Goal: Task Accomplishment & Management: Complete application form

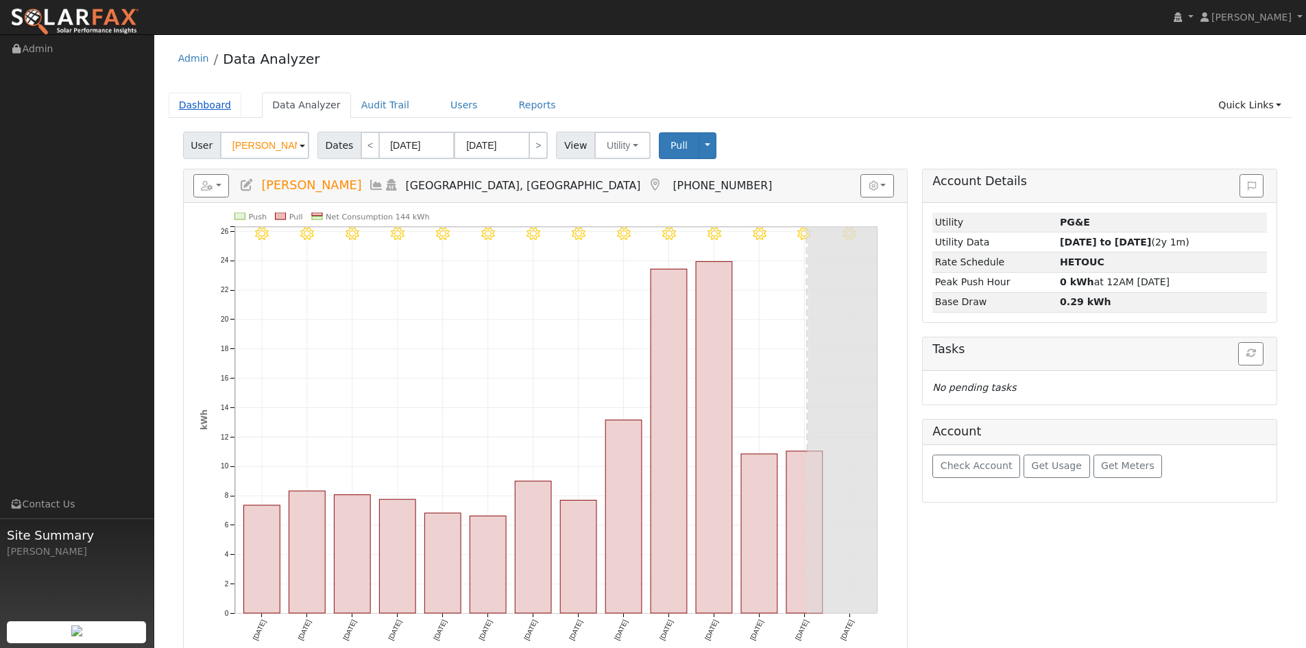
click at [191, 106] on link "Dashboard" at bounding box center [205, 105] width 73 height 25
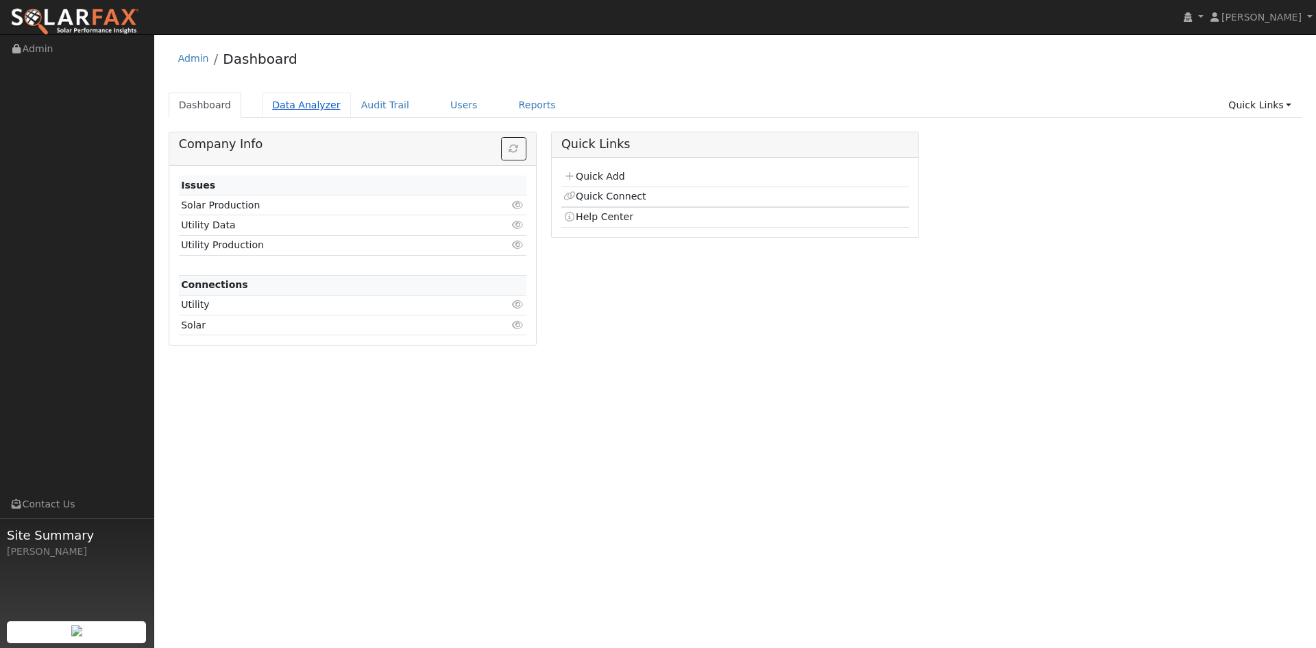
click at [297, 110] on link "Data Analyzer" at bounding box center [306, 105] width 89 height 25
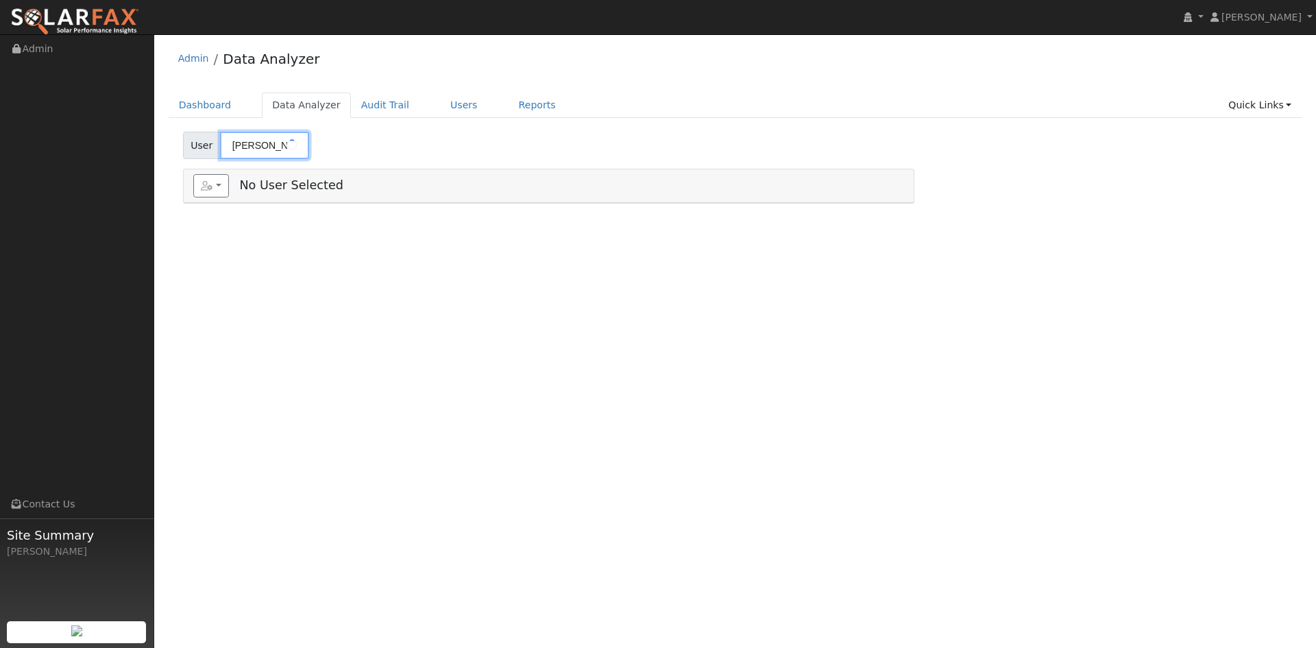
click at [258, 149] on input "Tanja Woyke" at bounding box center [264, 145] width 89 height 27
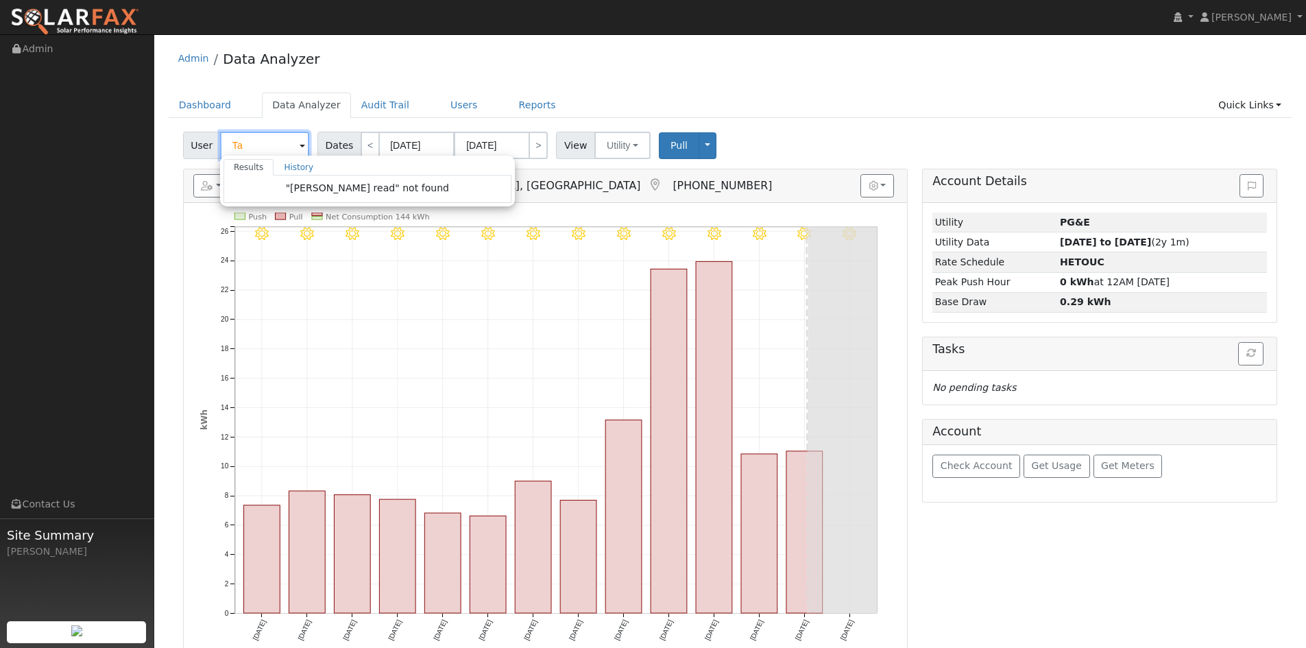
type input "T"
click at [202, 99] on link "Dashboard" at bounding box center [205, 105] width 73 height 25
type input "Tanja Woyke"
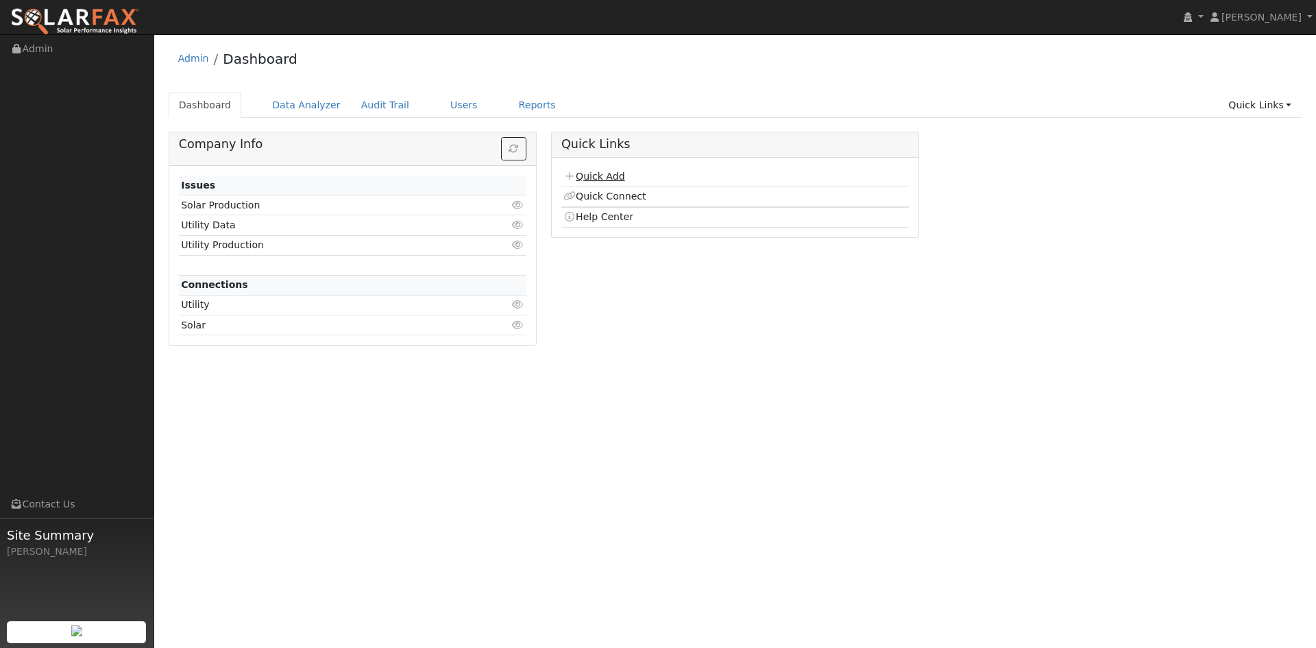
click at [616, 178] on link "Quick Add" at bounding box center [593, 176] width 61 height 11
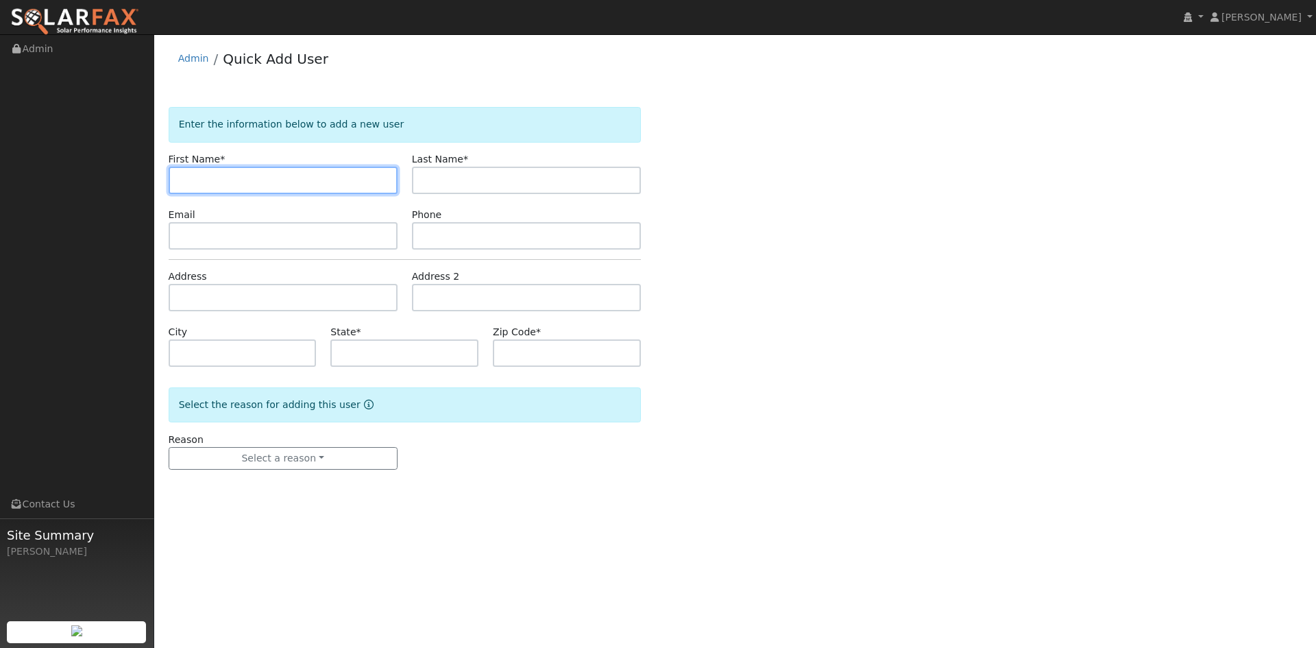
click at [207, 175] on input "text" at bounding box center [283, 180] width 229 height 27
type input "Don"
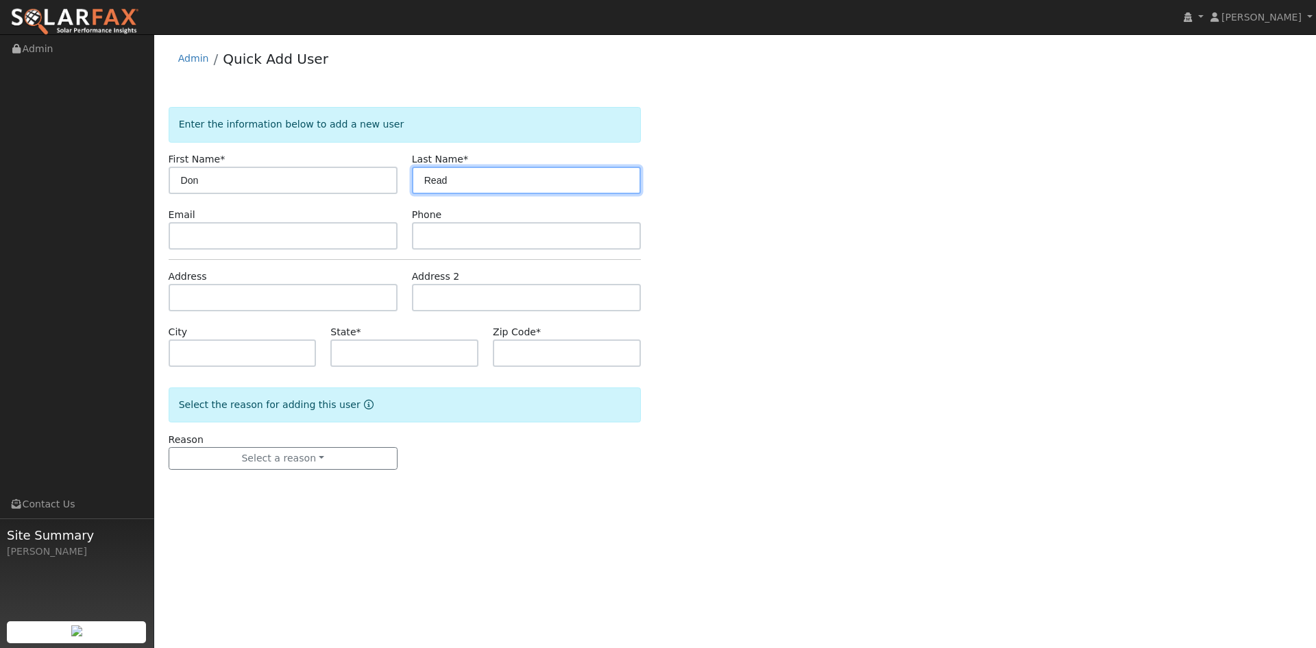
type input "Read"
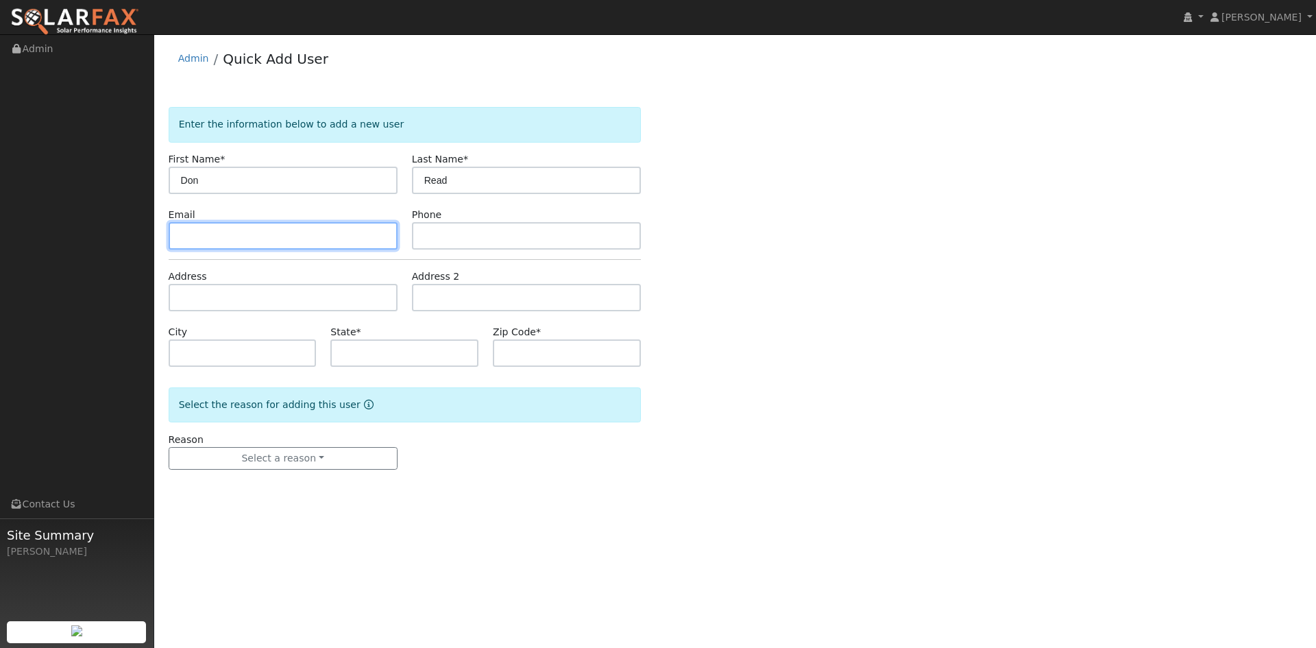
drag, startPoint x: 289, startPoint y: 225, endPoint x: 286, endPoint y: 237, distance: 12.8
click at [286, 237] on input "text" at bounding box center [283, 235] width 229 height 27
paste input "[EMAIL_ADDRESS][DOMAIN_NAME]"
type input "[EMAIL_ADDRESS][DOMAIN_NAME]"
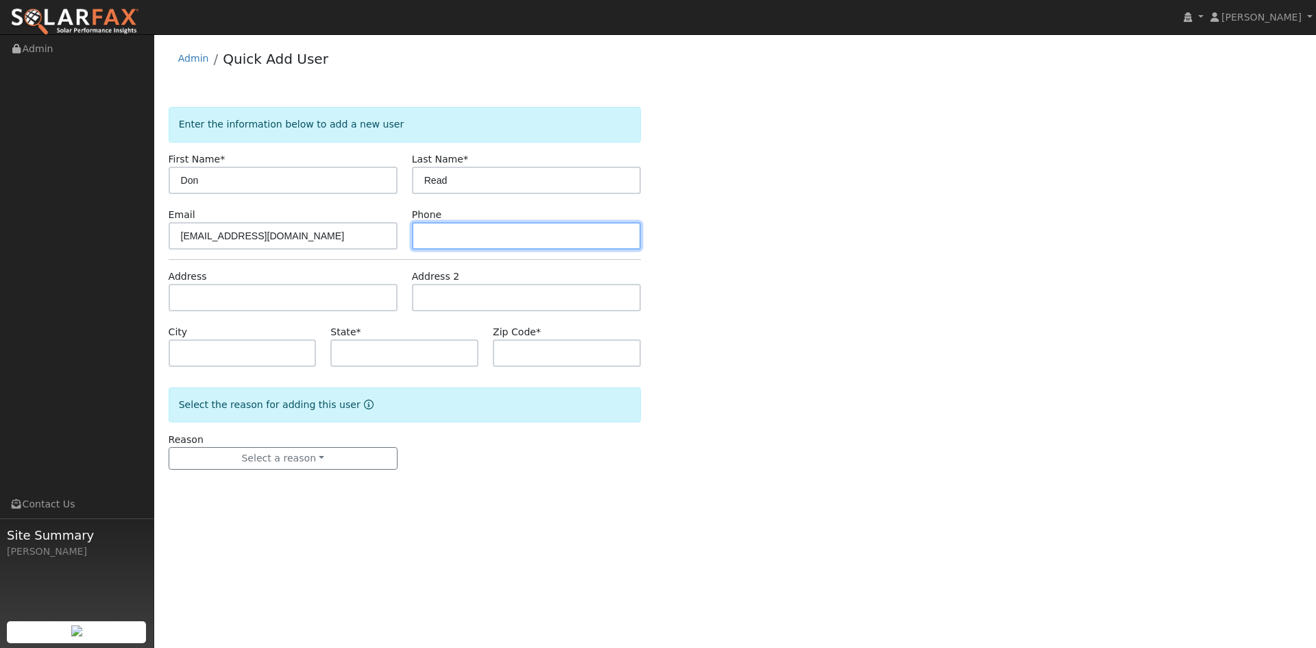
click at [447, 230] on input "text" at bounding box center [526, 235] width 229 height 27
paste input "[PHONE_NUMBER]"
type input "[PHONE_NUMBER]"
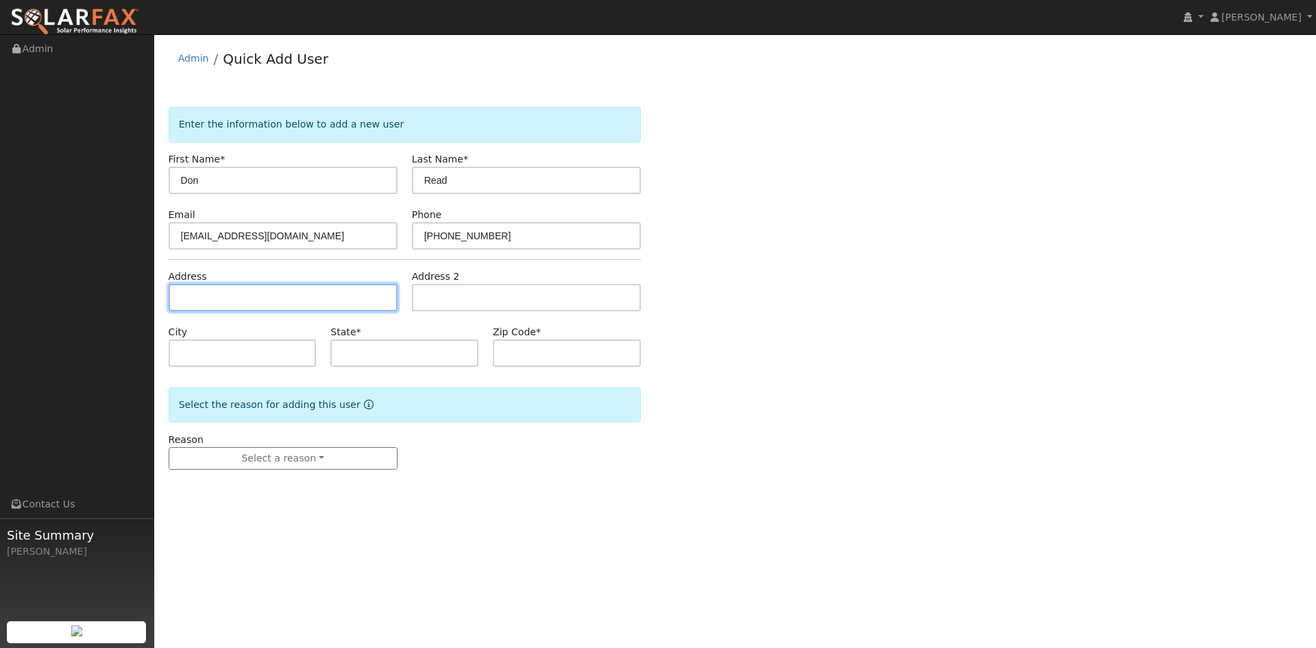
click at [204, 295] on input "text" at bounding box center [283, 297] width 229 height 27
paste input "982 Santa Barbara Road"
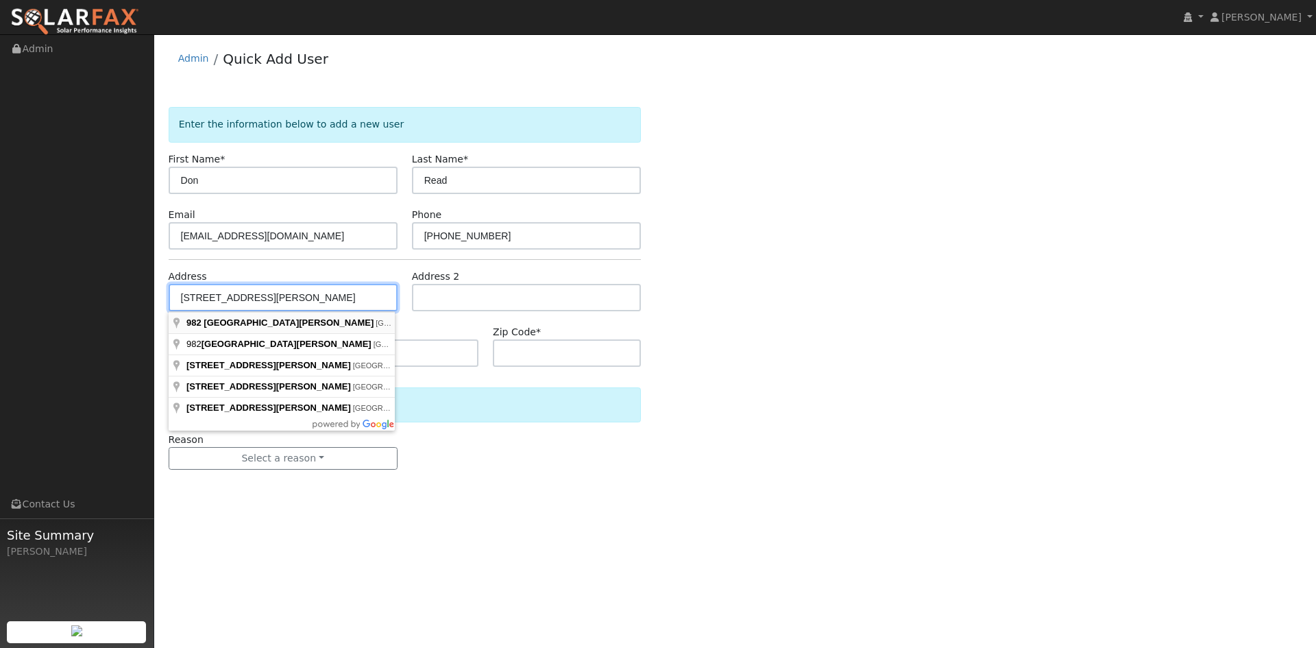
type input "982 Santa Barbara Road"
type input "Berkeley"
type input "CA"
type input "94707"
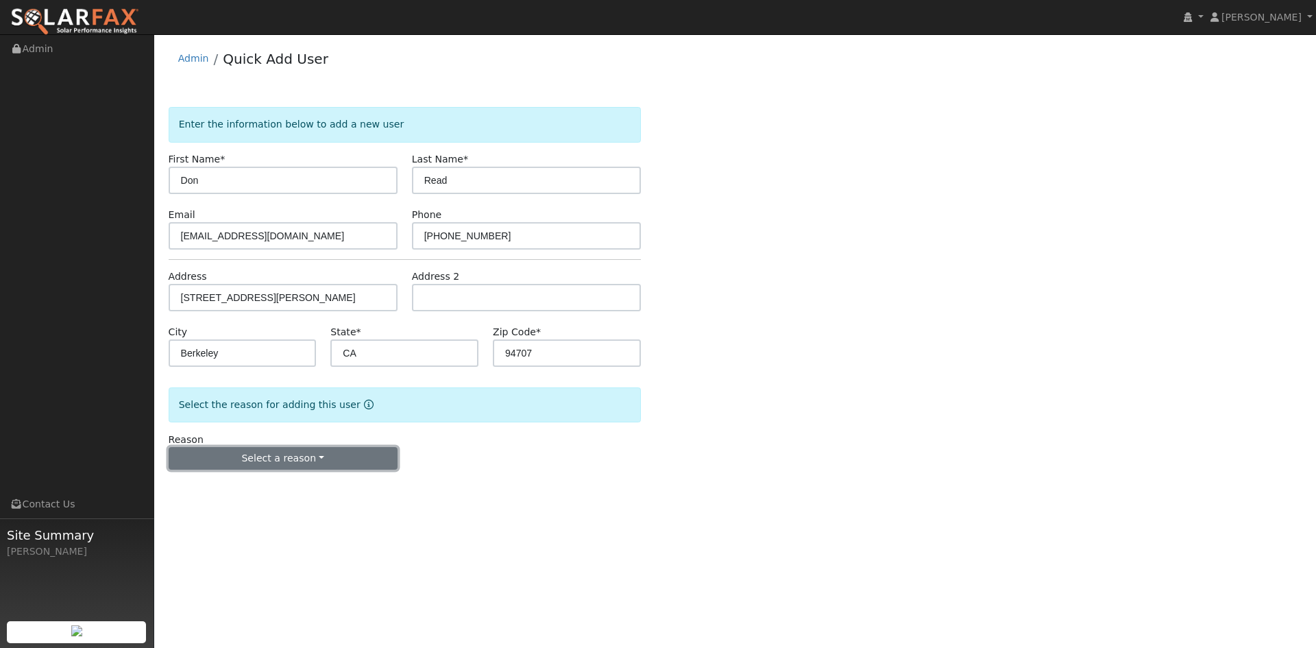
click at [258, 463] on button "Select a reason" at bounding box center [283, 458] width 229 height 23
click at [234, 485] on link "New lead" at bounding box center [244, 486] width 151 height 19
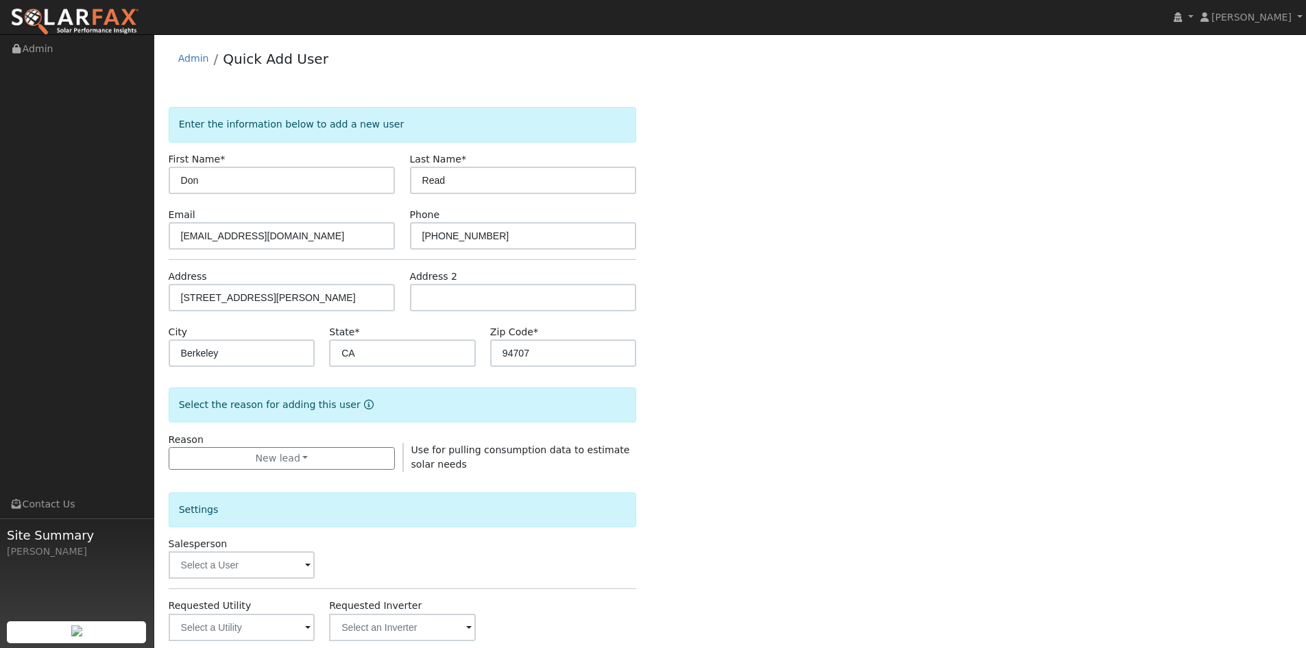
click at [235, 549] on div "Salesperson" at bounding box center [241, 558] width 161 height 42
click at [231, 562] on input "text" at bounding box center [242, 564] width 147 height 27
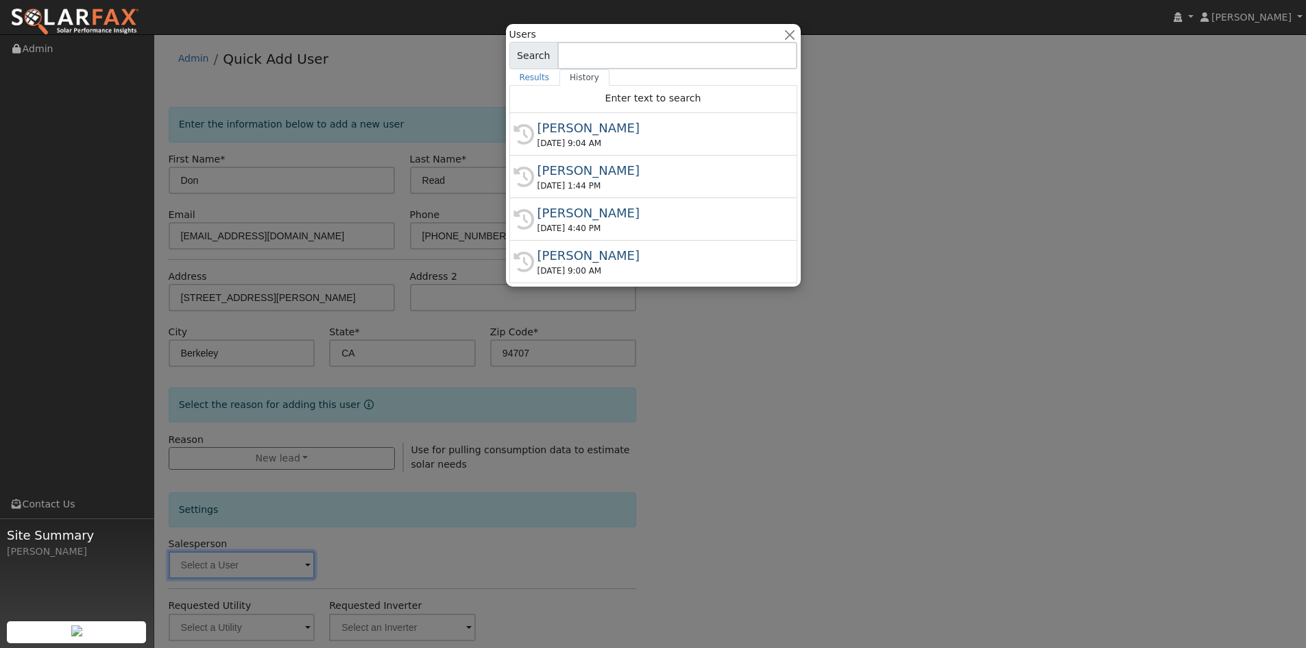
click at [588, 60] on input at bounding box center [677, 55] width 240 height 27
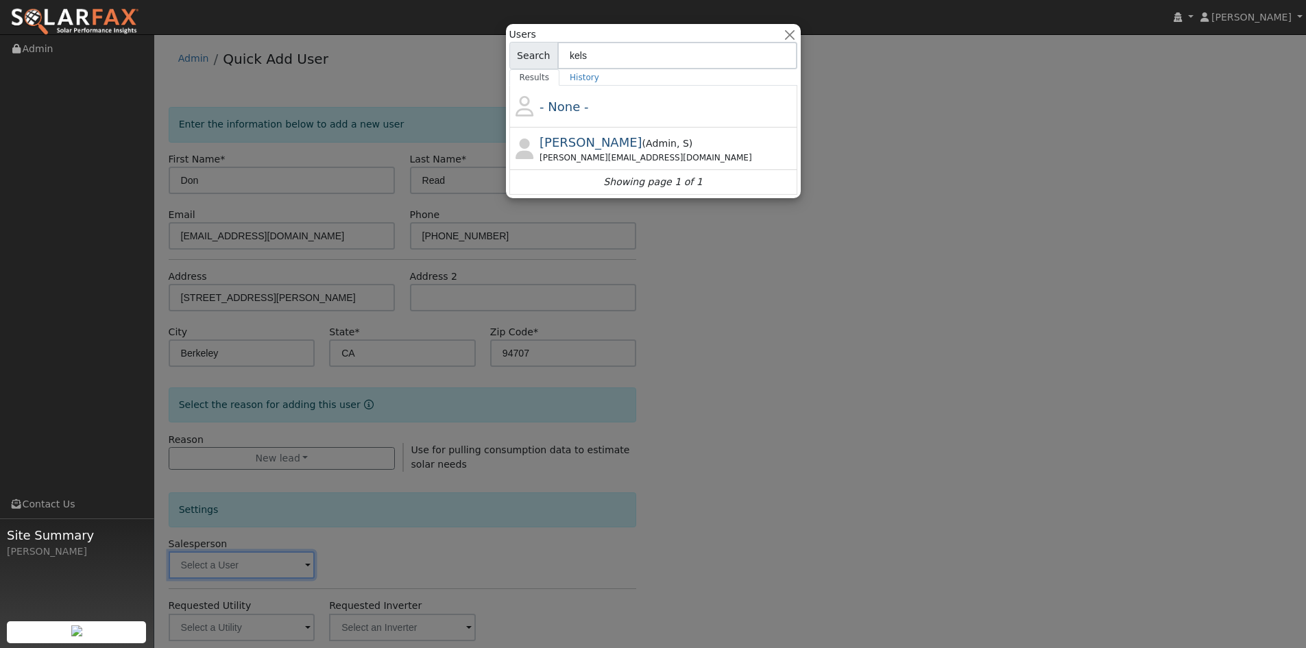
type input "kels"
click at [613, 144] on span "Kelsey Commerford" at bounding box center [590, 142] width 103 height 14
type input "Kelsey Commerford"
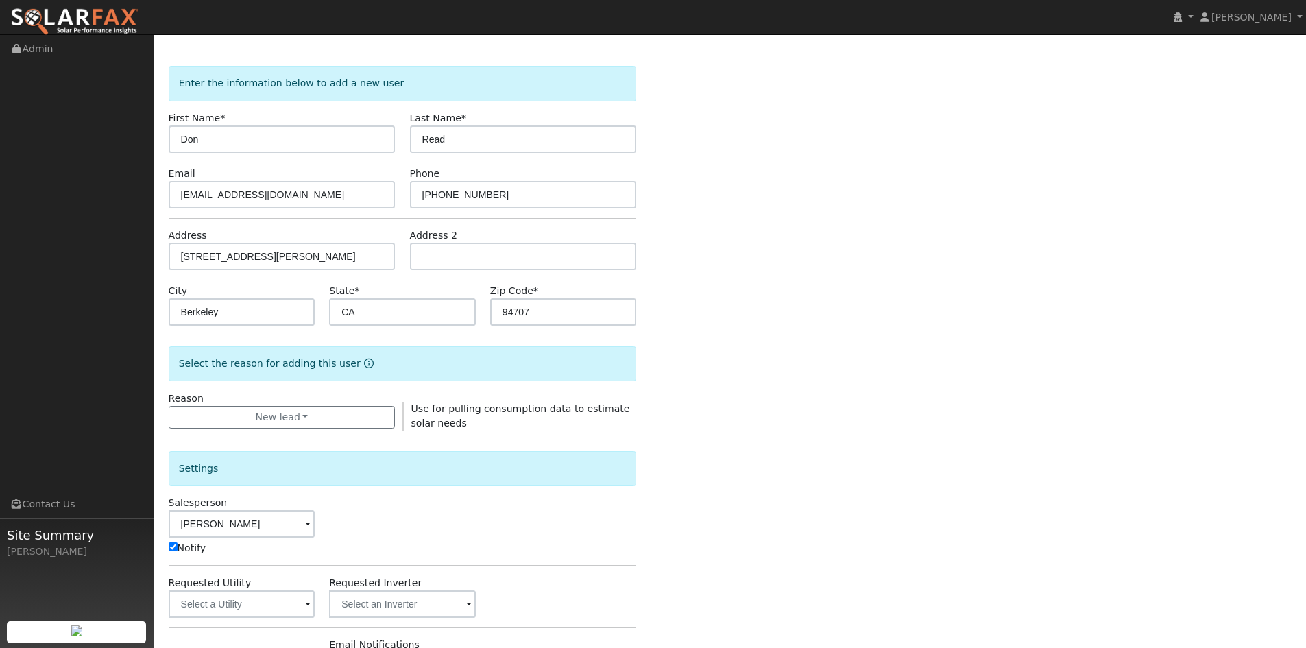
scroll to position [258, 0]
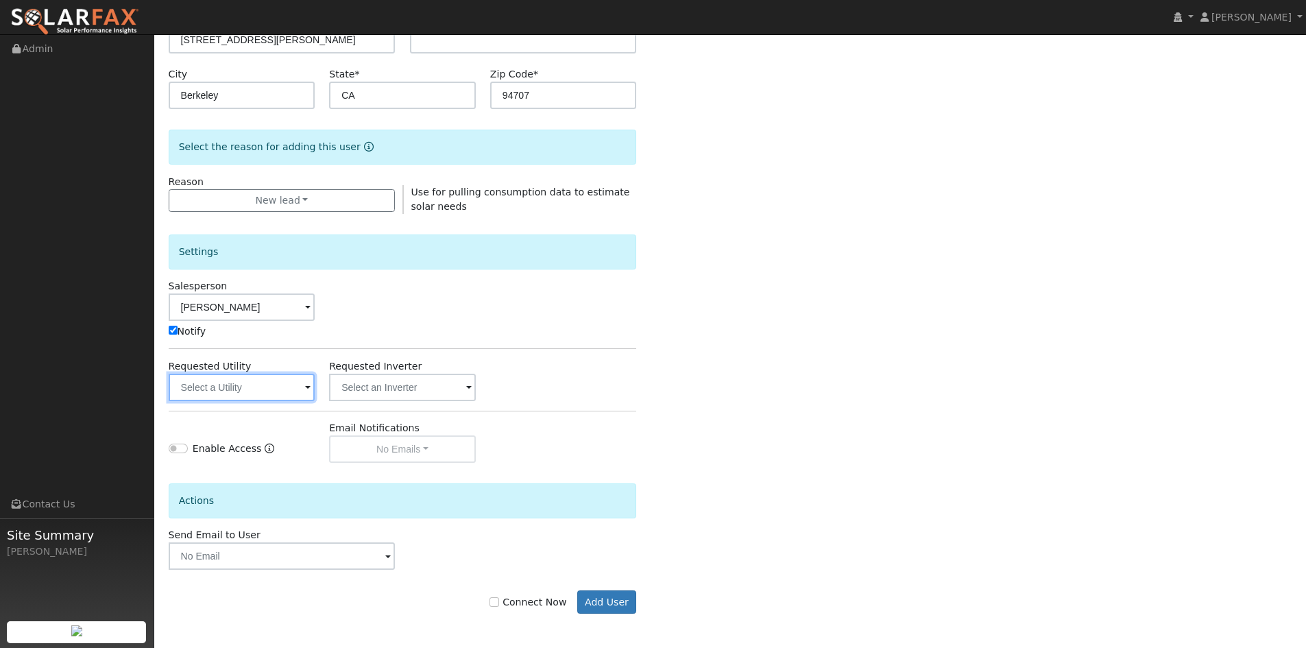
click at [257, 391] on input "text" at bounding box center [242, 387] width 147 height 27
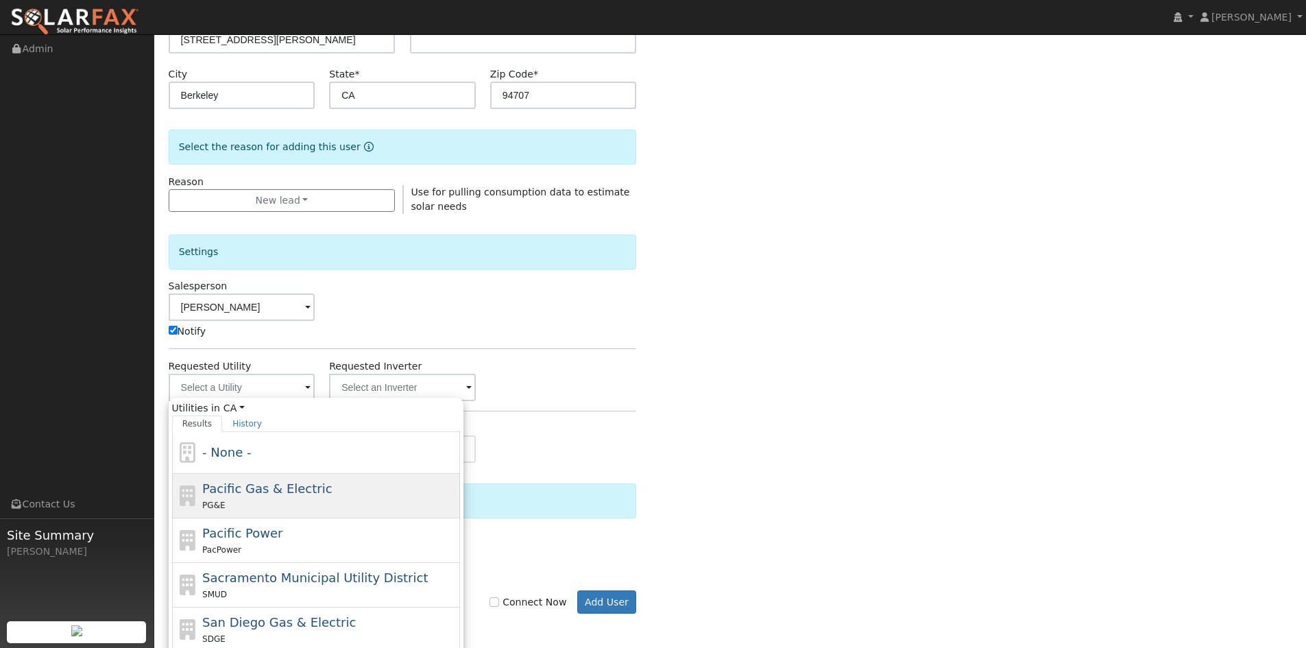
click at [216, 485] on span "Pacific Gas & Electric" at bounding box center [267, 488] width 130 height 14
type input "Pacific Gas & Electric"
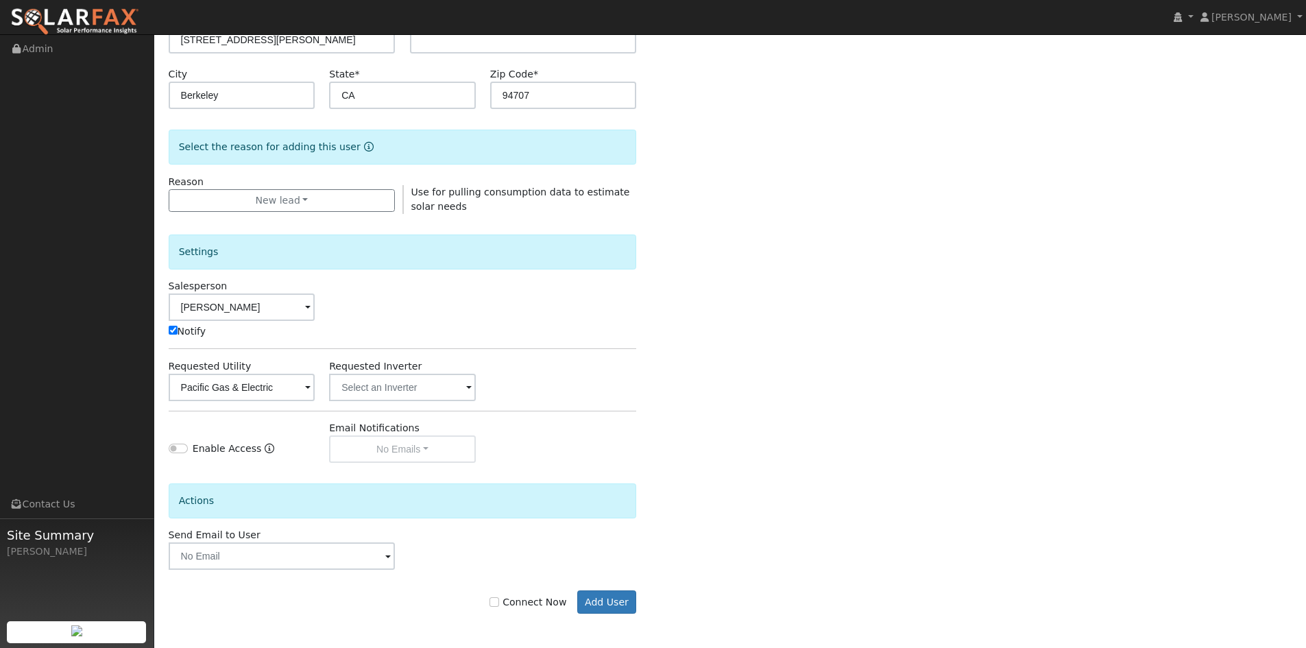
click at [519, 608] on label "Connect Now" at bounding box center [527, 602] width 77 height 14
click at [499, 607] on input "Connect Now" at bounding box center [494, 602] width 10 height 10
checkbox input "true"
click at [610, 596] on button "Add User" at bounding box center [607, 601] width 60 height 23
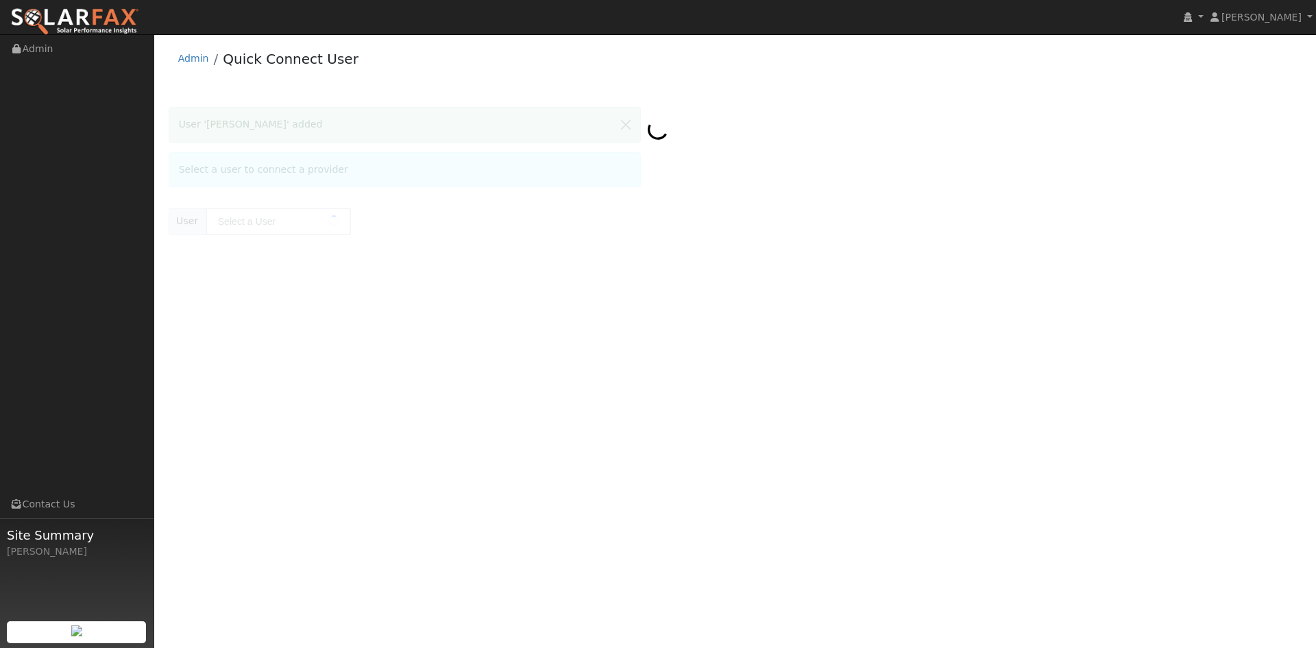
type input "Don Read"
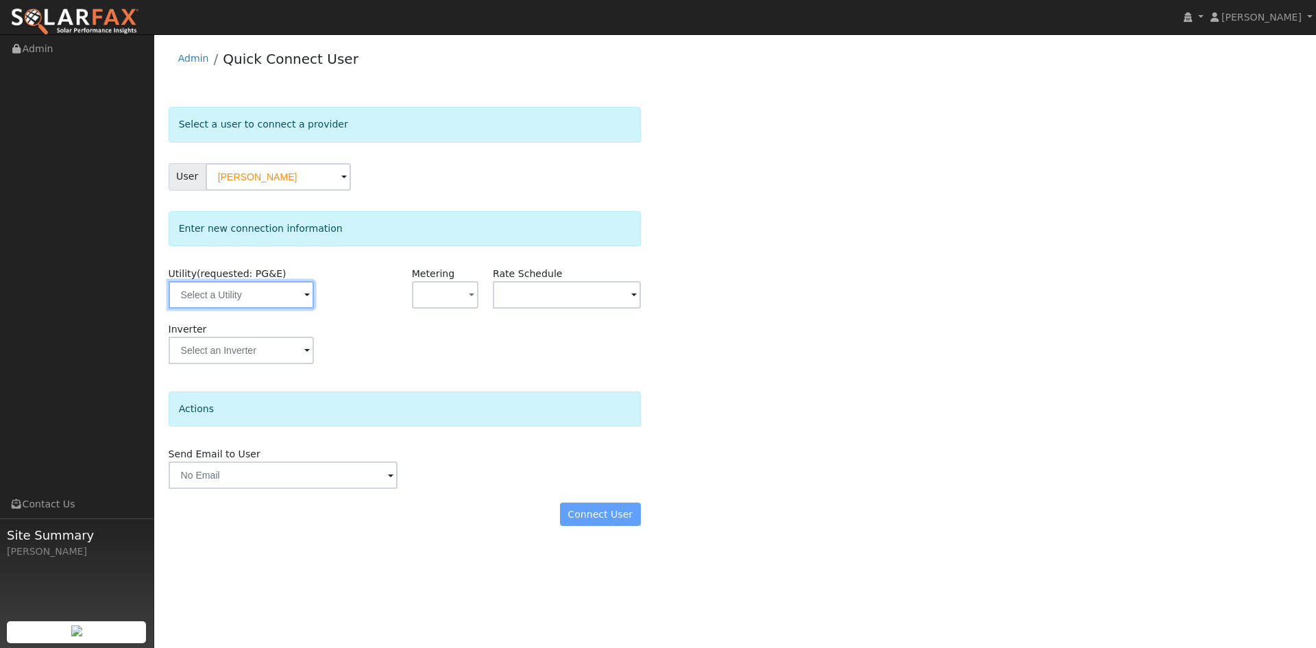
click at [285, 294] on input "text" at bounding box center [241, 294] width 145 height 27
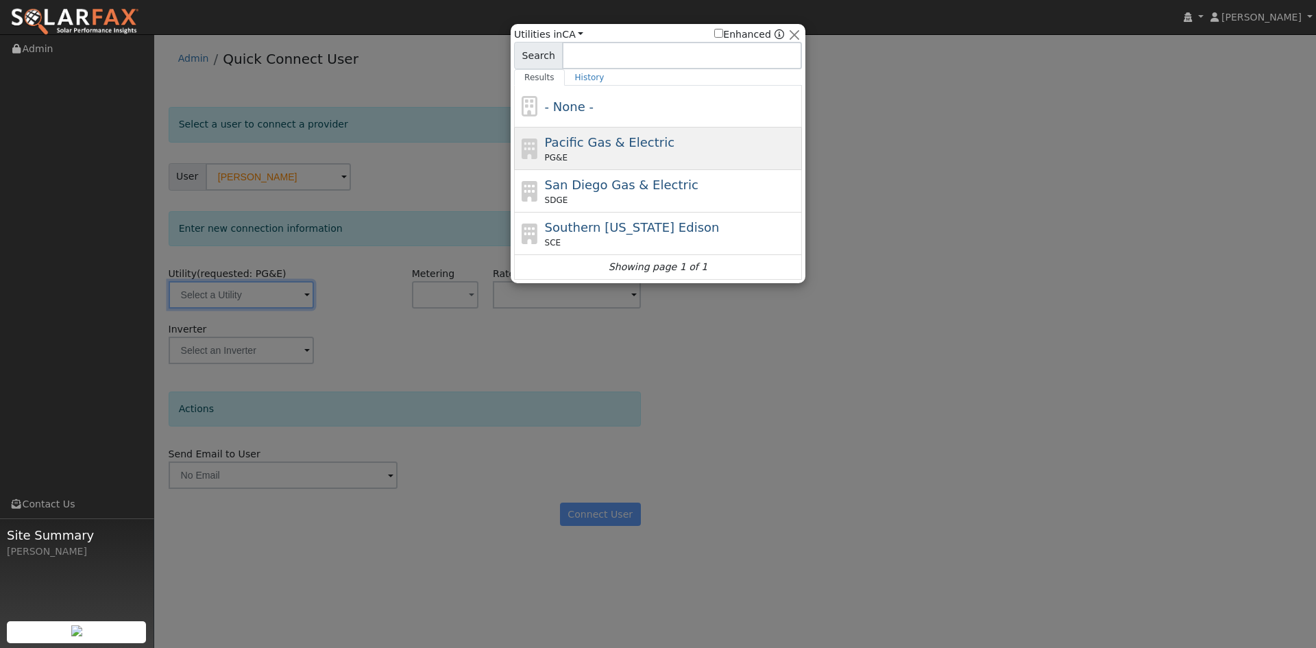
click at [639, 141] on span "Pacific Gas & Electric" at bounding box center [610, 142] width 130 height 14
type input "PG&E"
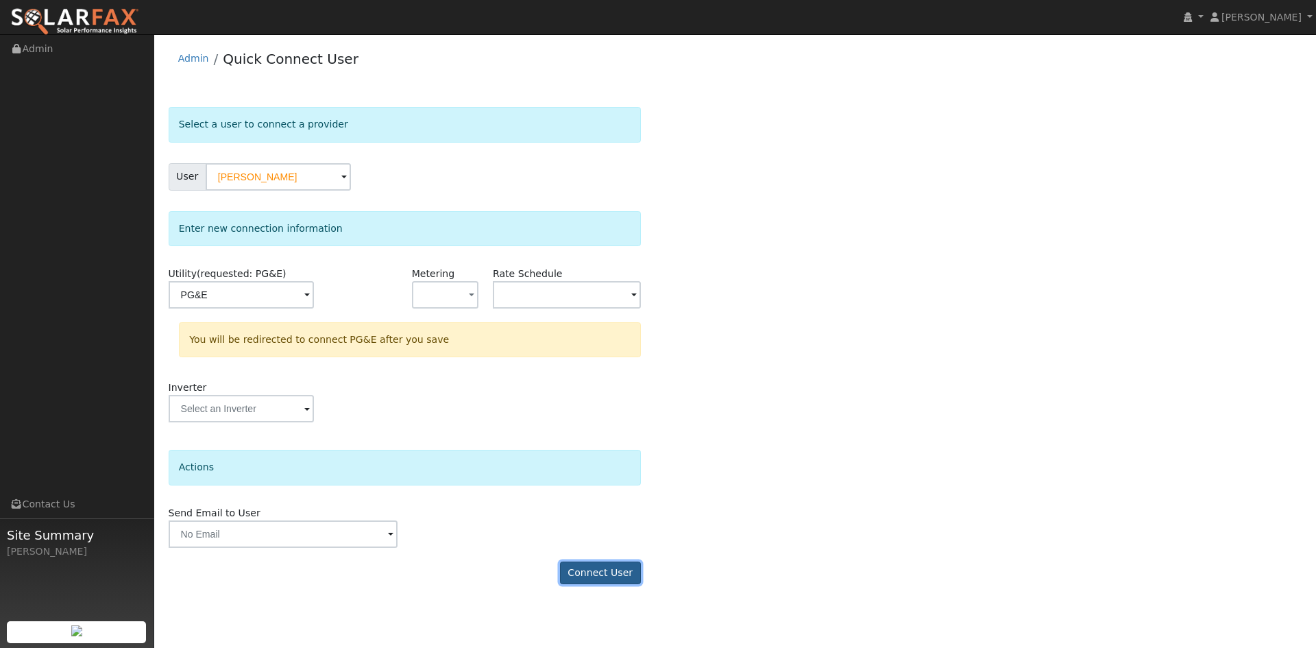
click at [616, 565] on button "Connect User" at bounding box center [600, 572] width 81 height 23
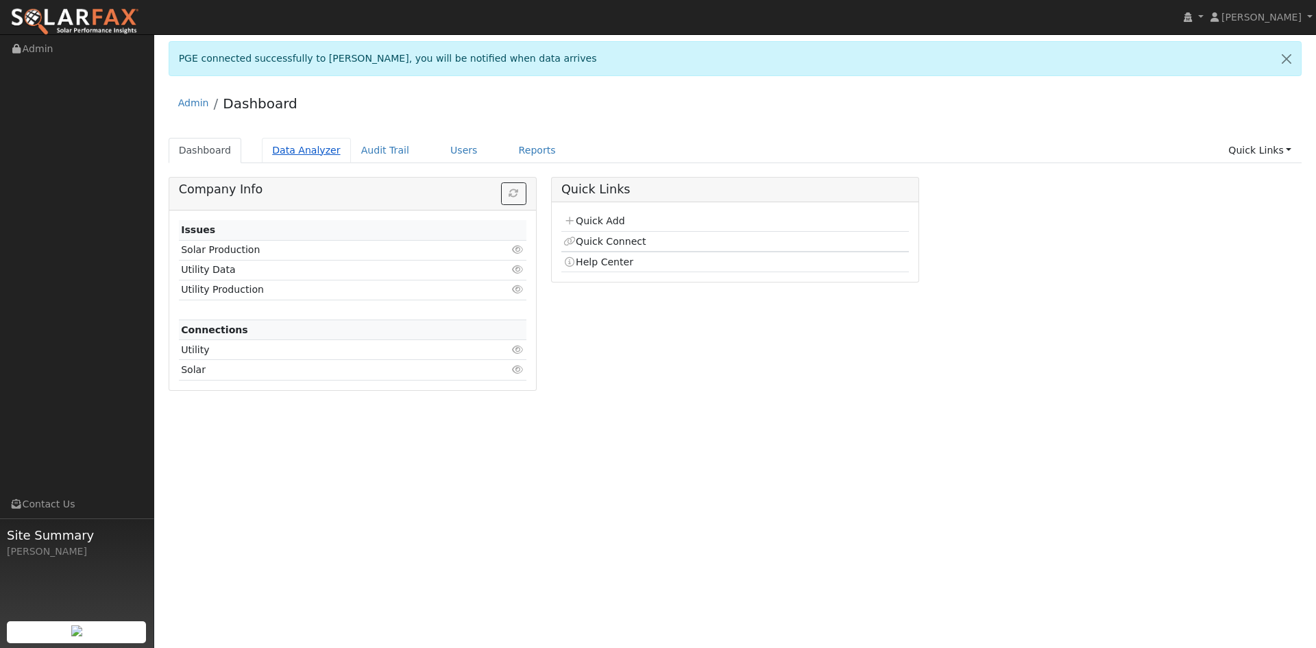
click at [287, 151] on link "Data Analyzer" at bounding box center [306, 150] width 89 height 25
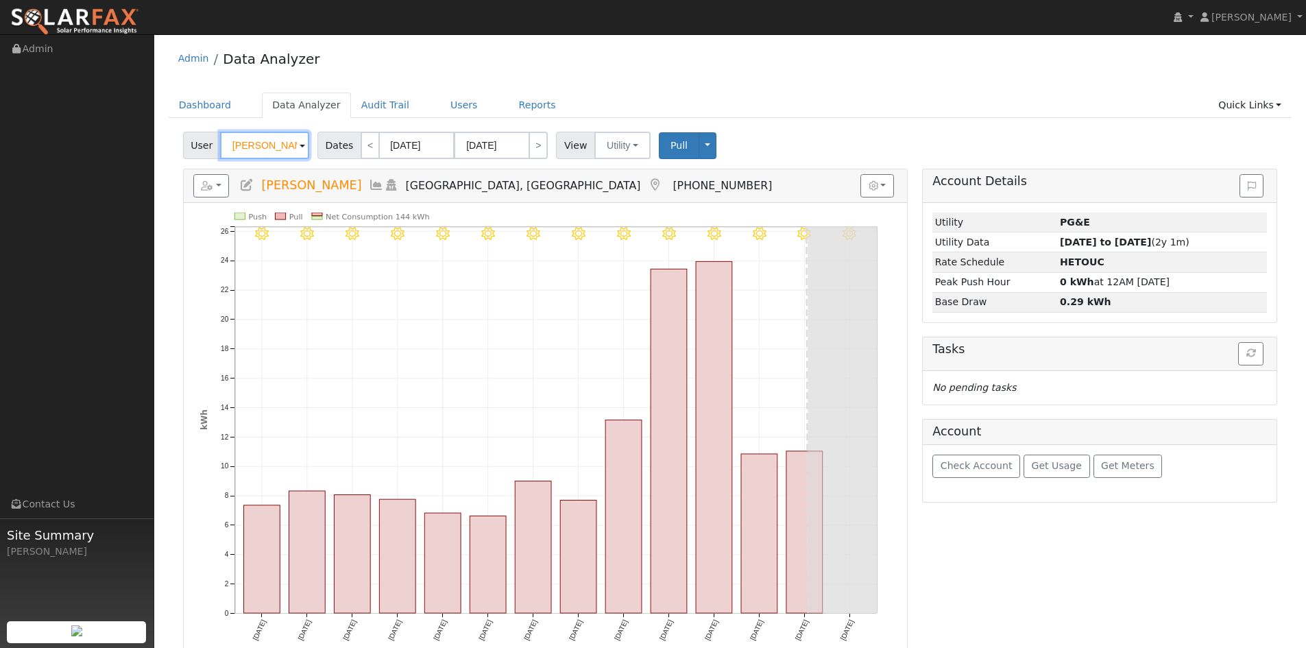
click at [260, 150] on input "[PERSON_NAME]" at bounding box center [264, 145] width 89 height 27
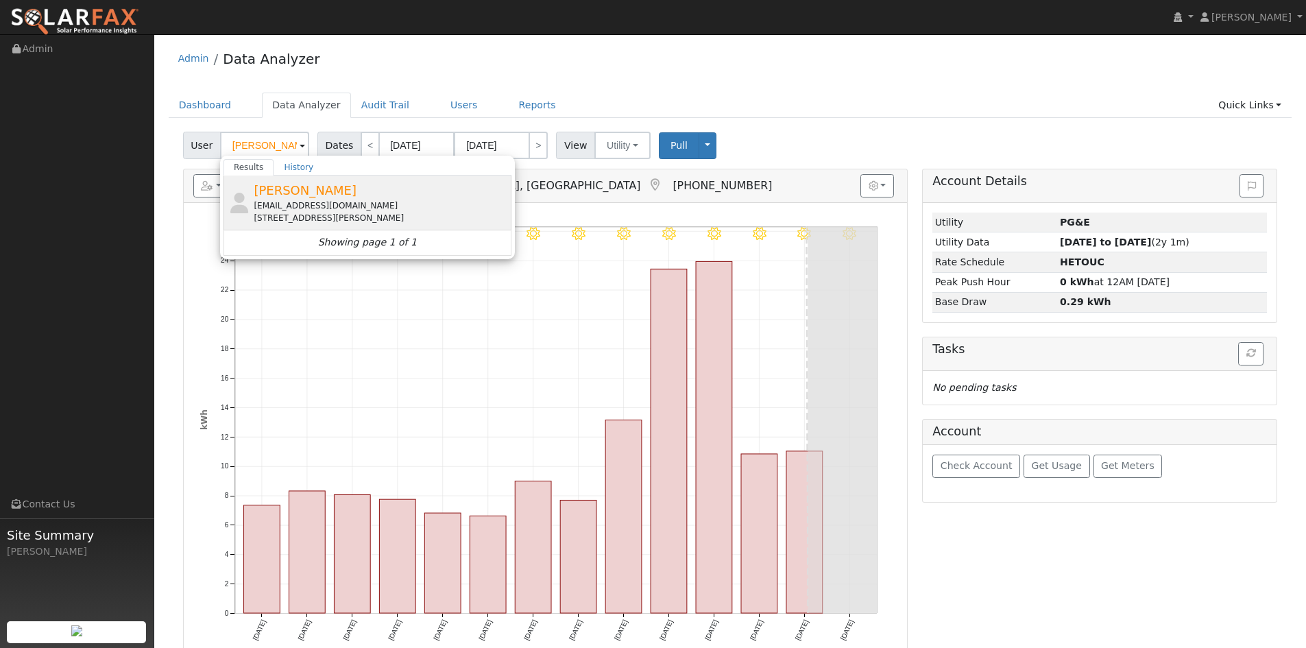
click at [262, 212] on div "[STREET_ADDRESS][PERSON_NAME]" at bounding box center [381, 218] width 254 height 12
type input "[PERSON_NAME]"
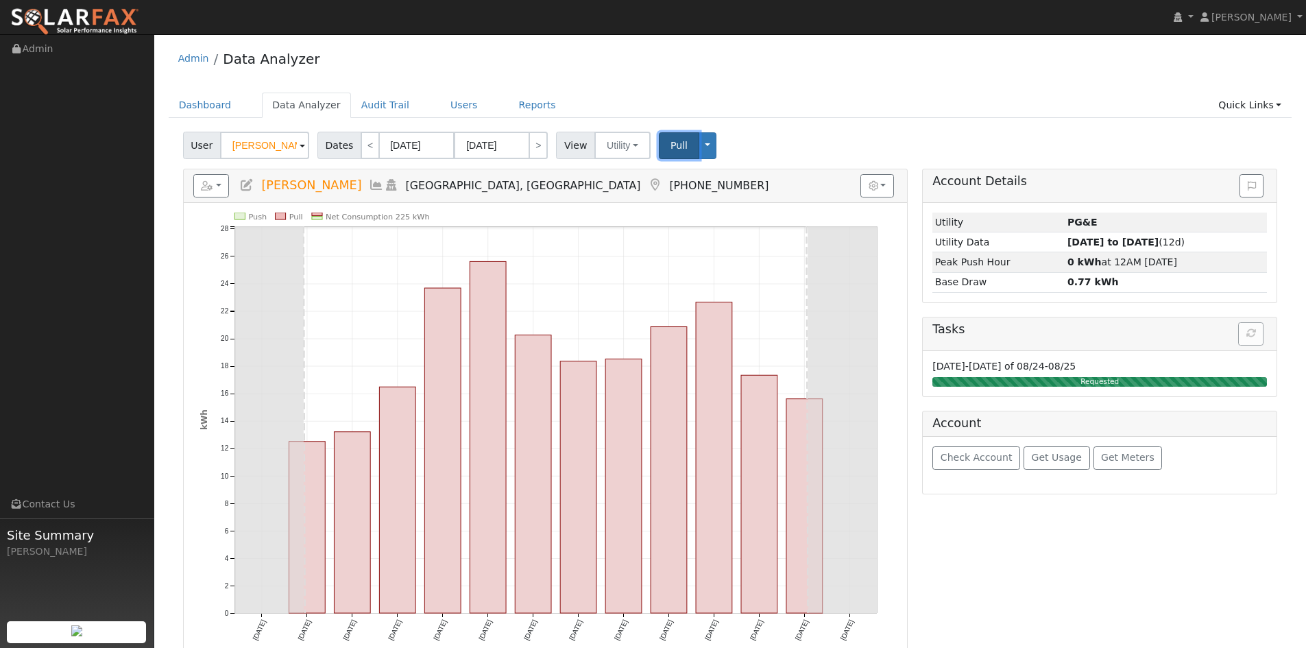
click at [680, 147] on button "Pull" at bounding box center [679, 145] width 40 height 27
